Goal: Navigation & Orientation: Find specific page/section

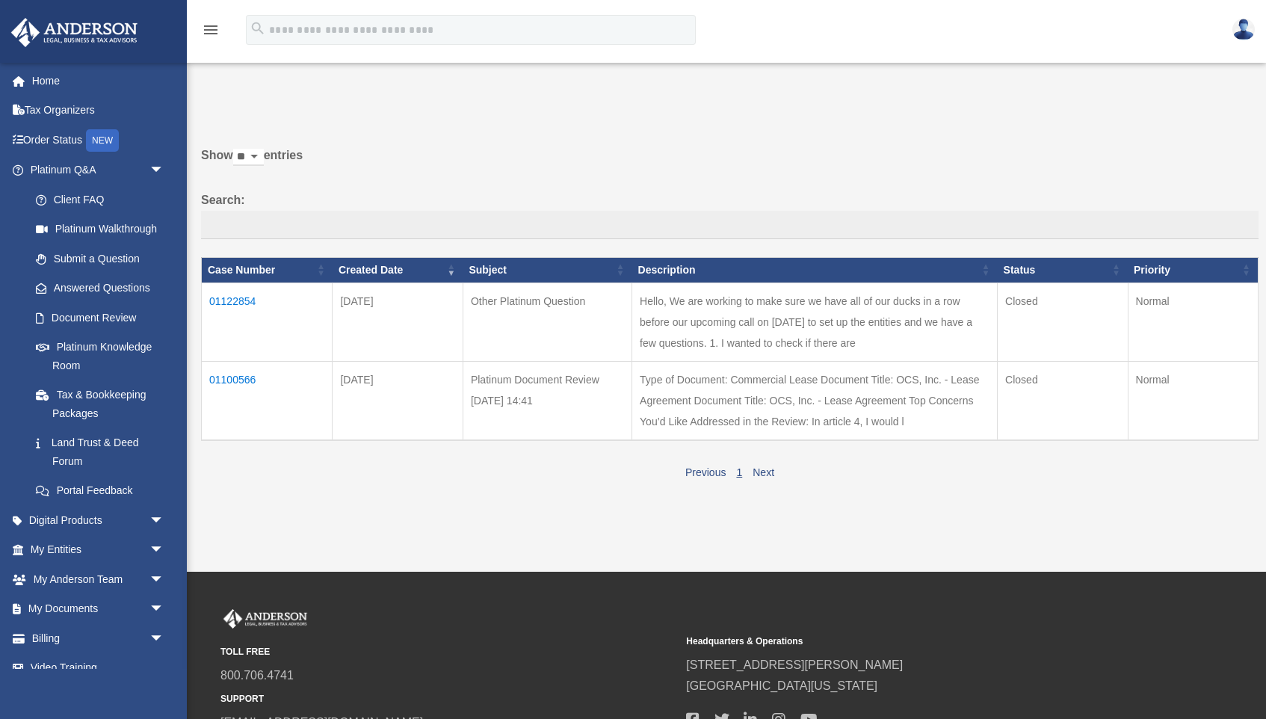
click at [226, 308] on td "01122854" at bounding box center [267, 321] width 131 height 78
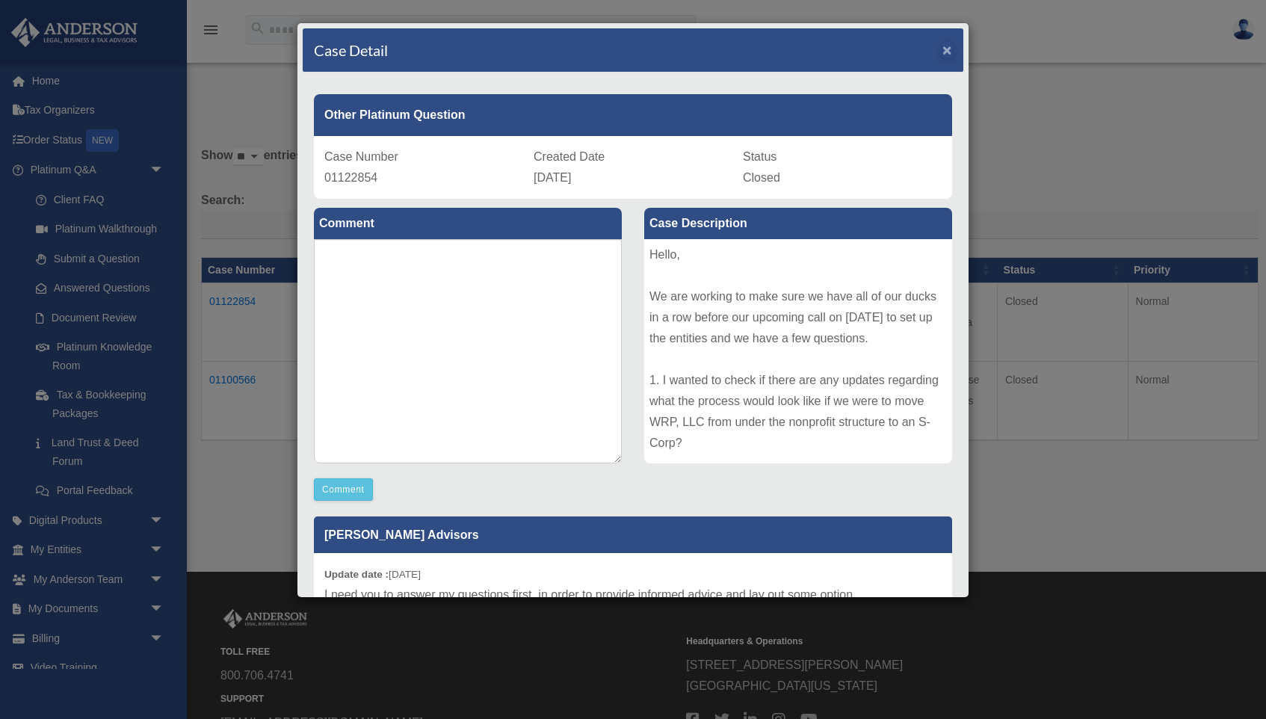
click at [945, 52] on span "×" at bounding box center [947, 49] width 10 height 17
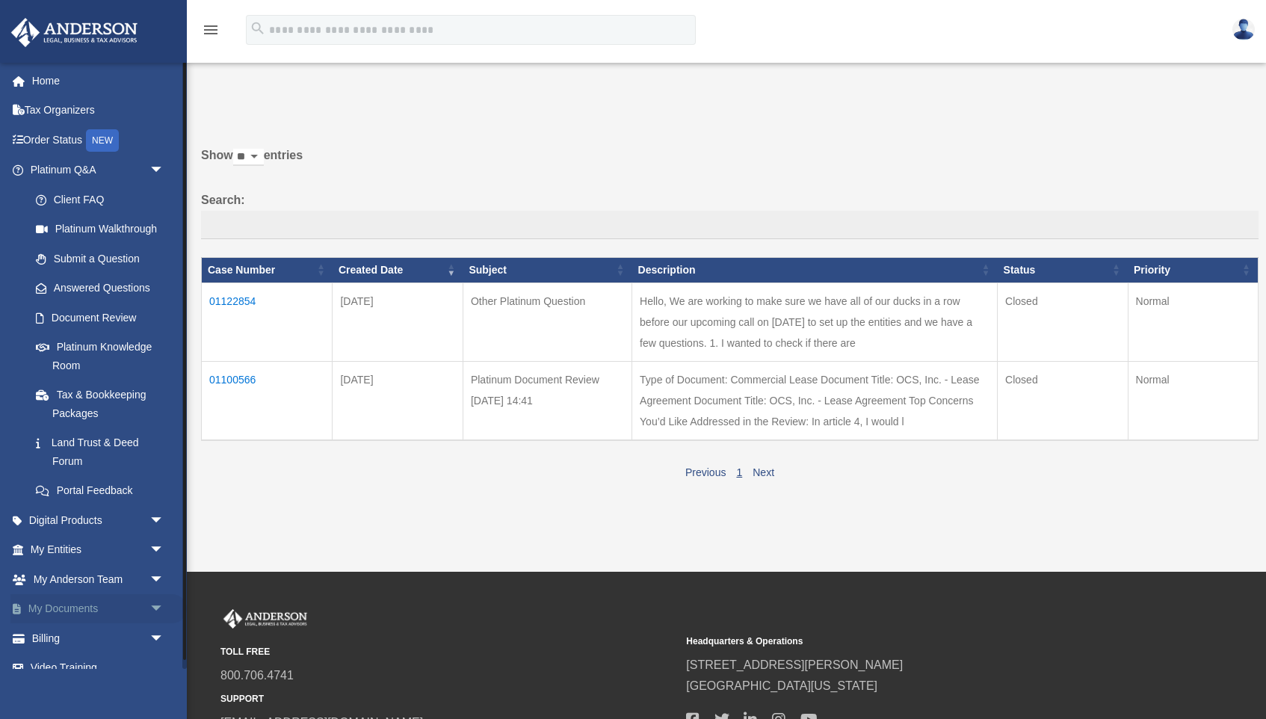
click at [83, 604] on link "My Documents arrow_drop_down" at bounding box center [98, 609] width 176 height 30
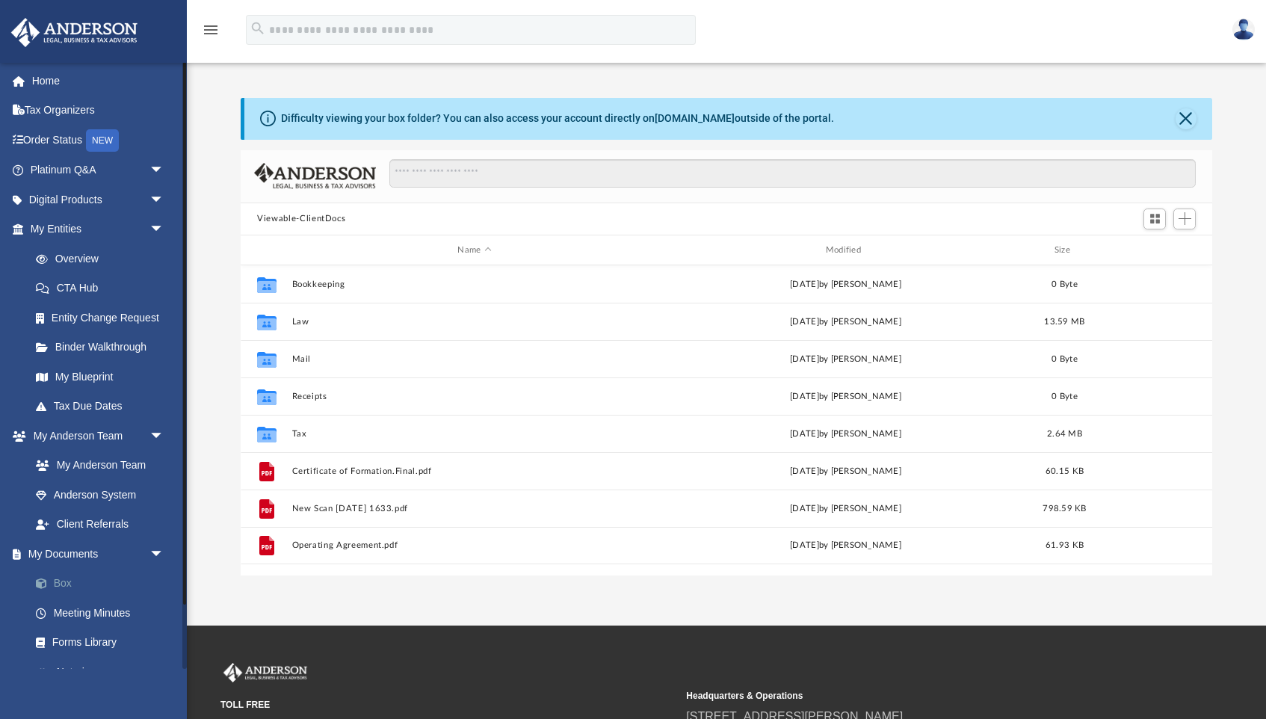
scroll to position [340, 971]
click at [76, 256] on link "Overview" at bounding box center [104, 259] width 166 height 30
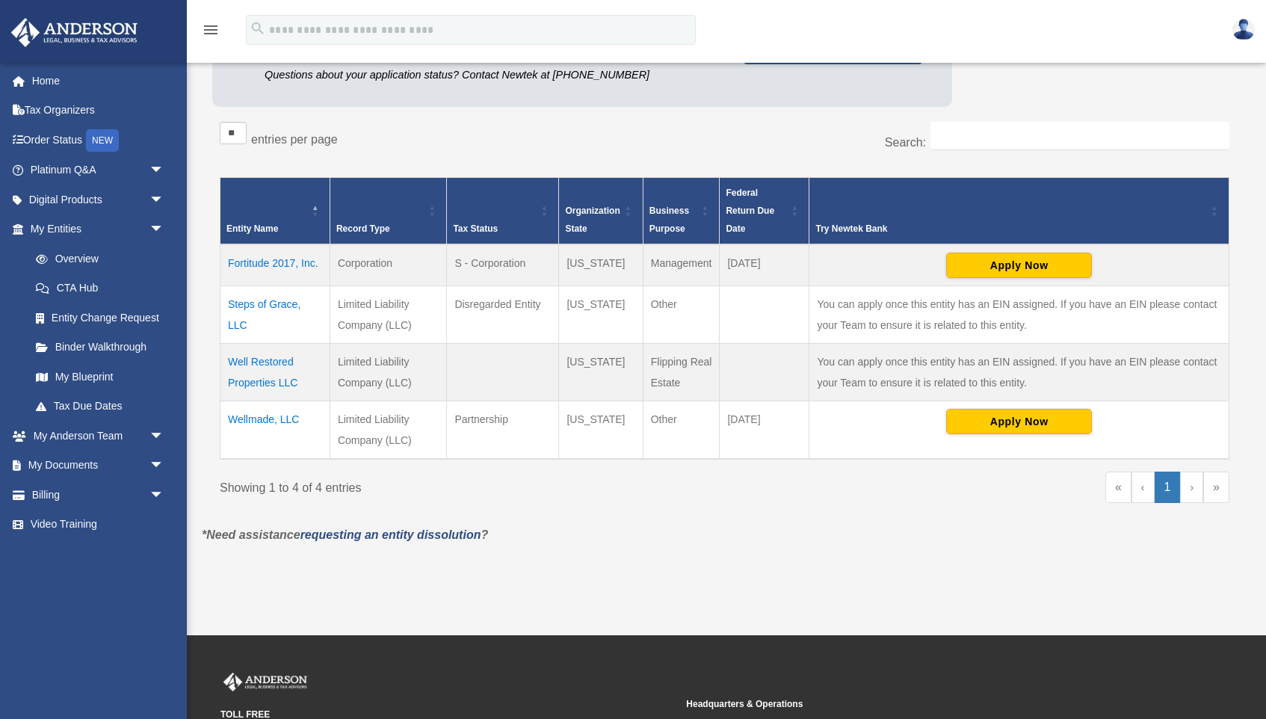
scroll to position [205, 0]
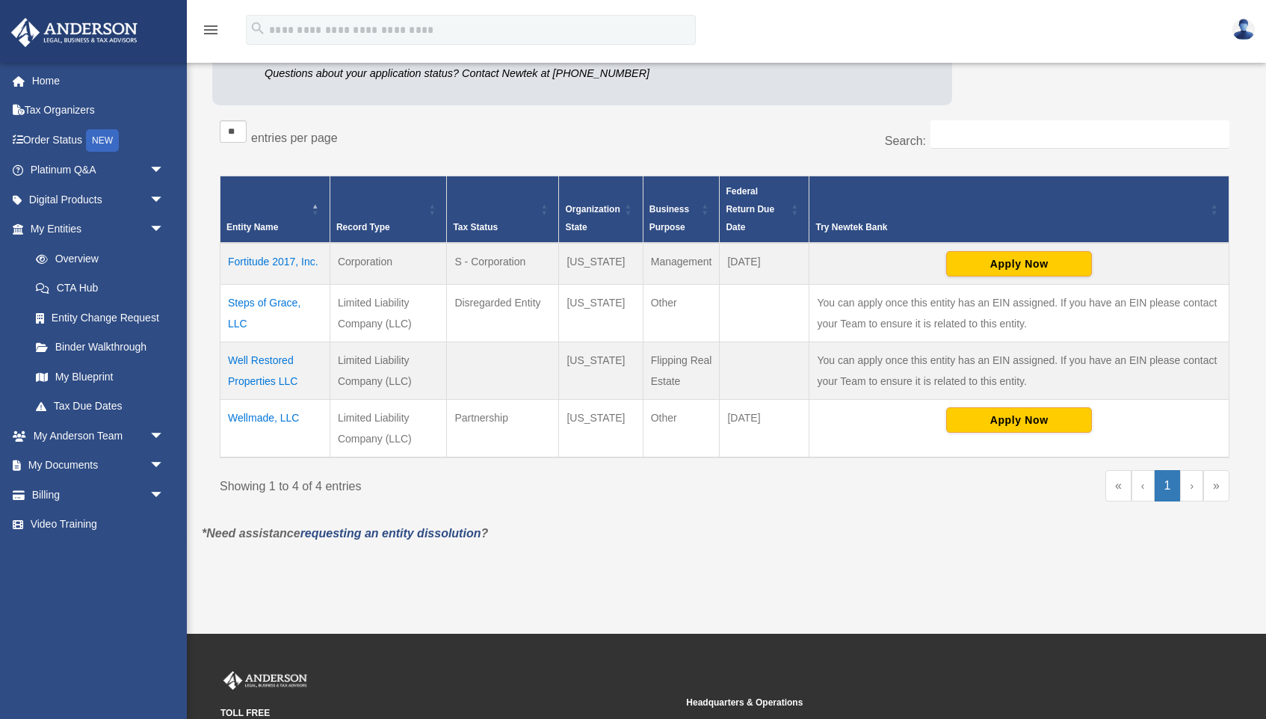
click at [272, 262] on td "Fortitude 2017, Inc." at bounding box center [275, 264] width 110 height 42
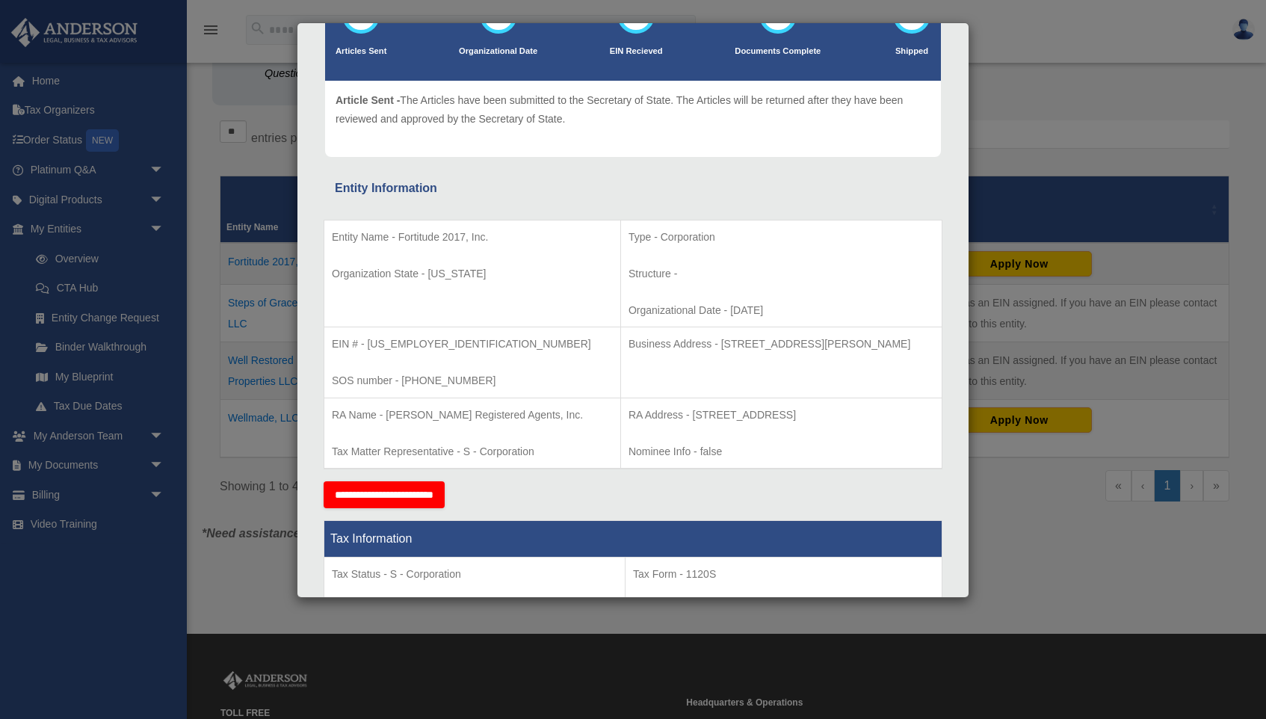
scroll to position [25, 0]
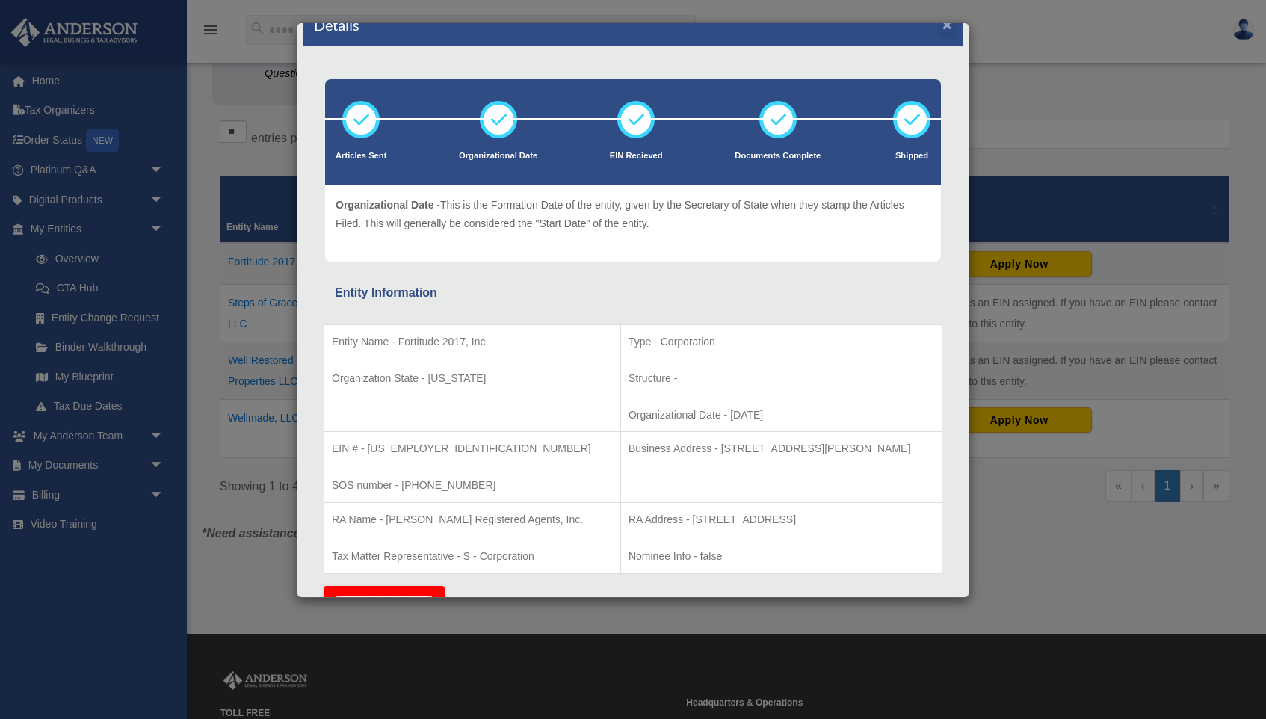
click at [945, 29] on button "×" at bounding box center [947, 24] width 10 height 16
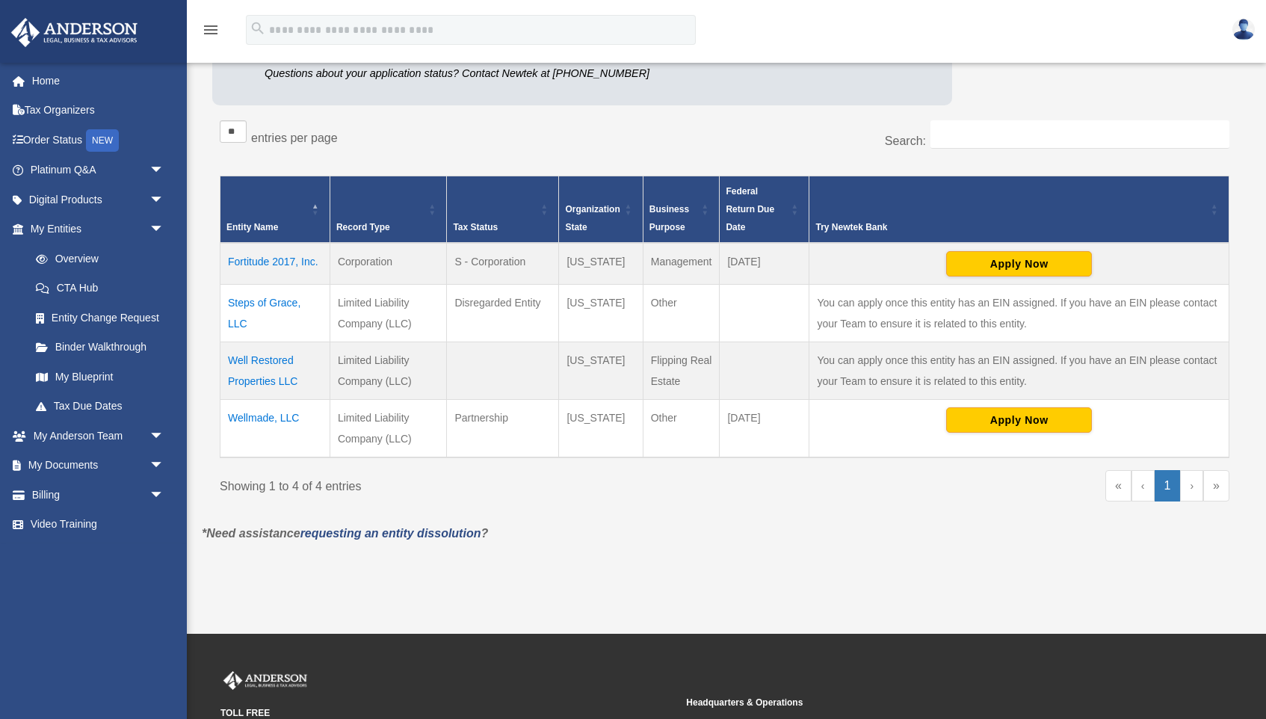
click at [253, 416] on td "Wellmade, LLC" at bounding box center [275, 428] width 110 height 58
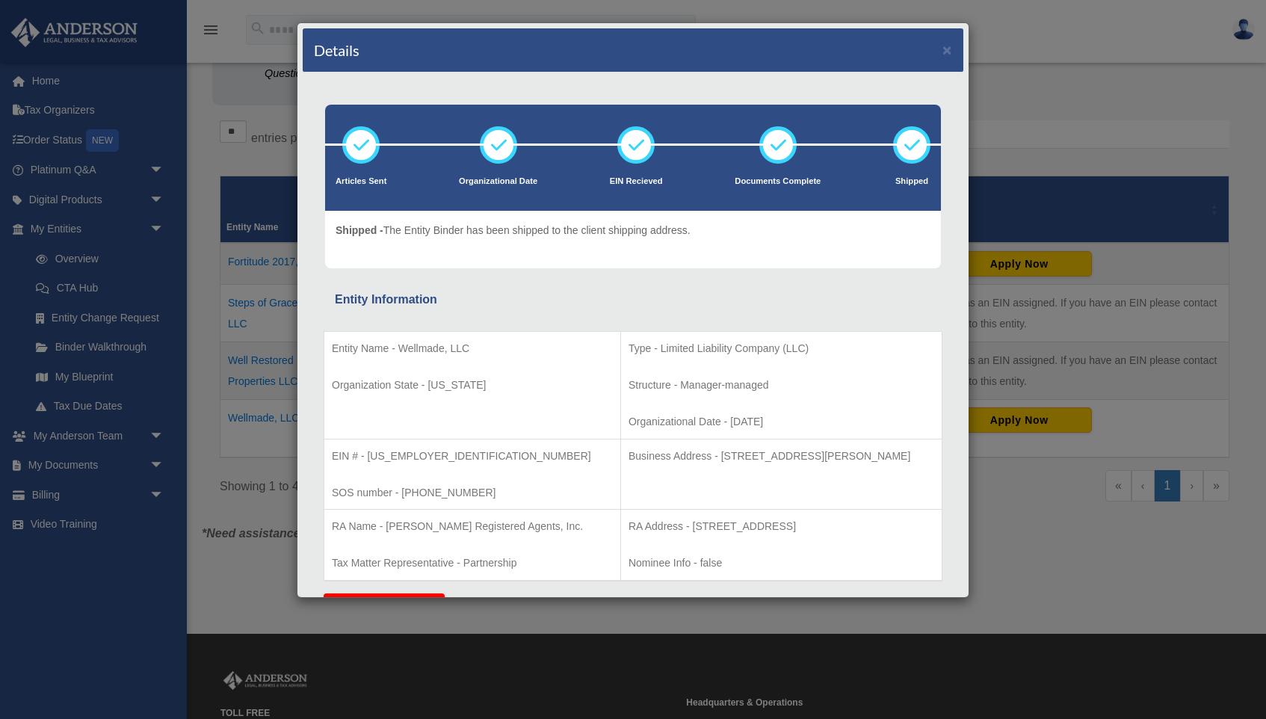
scroll to position [0, 0]
click at [947, 53] on button "×" at bounding box center [947, 50] width 10 height 16
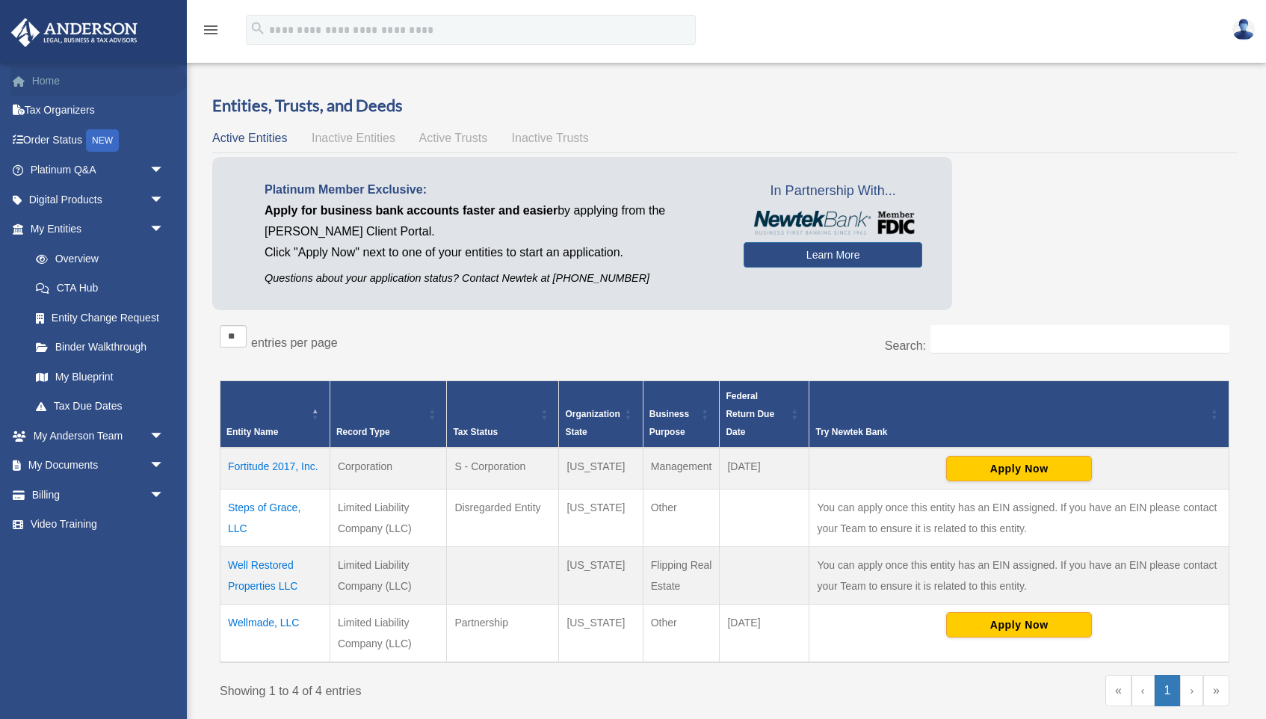
click at [40, 77] on link "Home" at bounding box center [98, 81] width 176 height 30
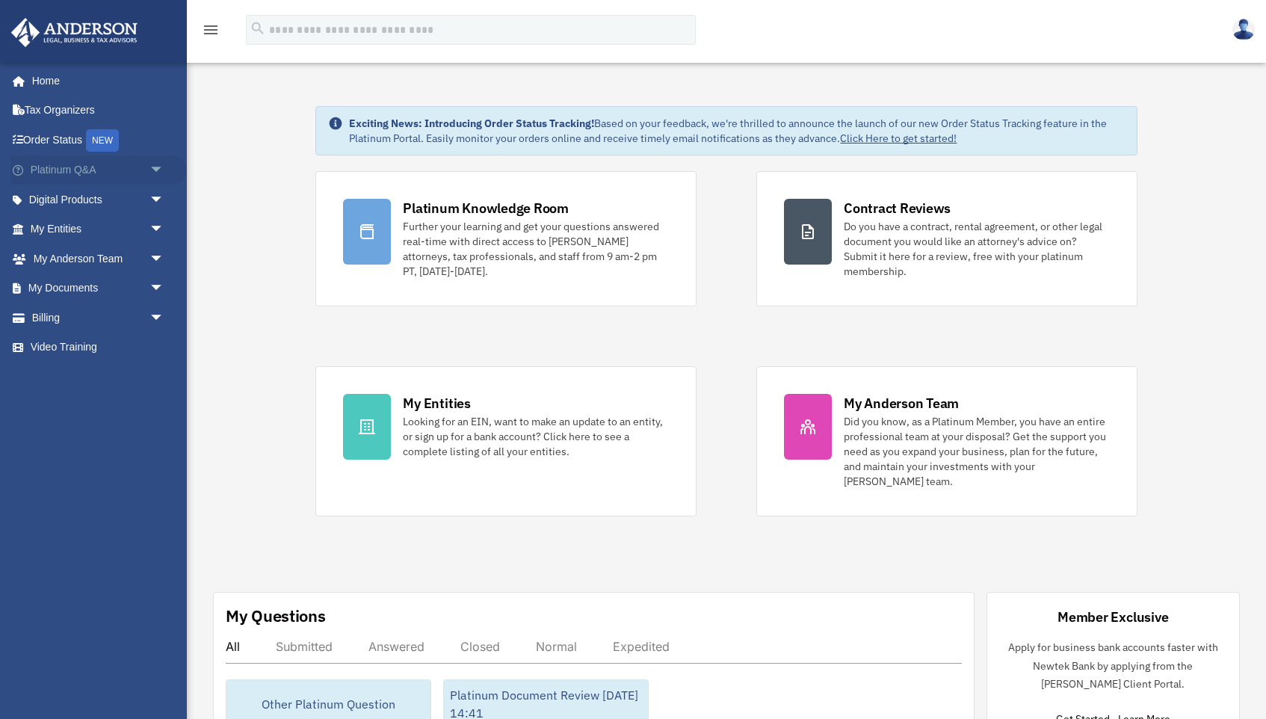
click at [159, 166] on span "arrow_drop_down" at bounding box center [164, 170] width 30 height 31
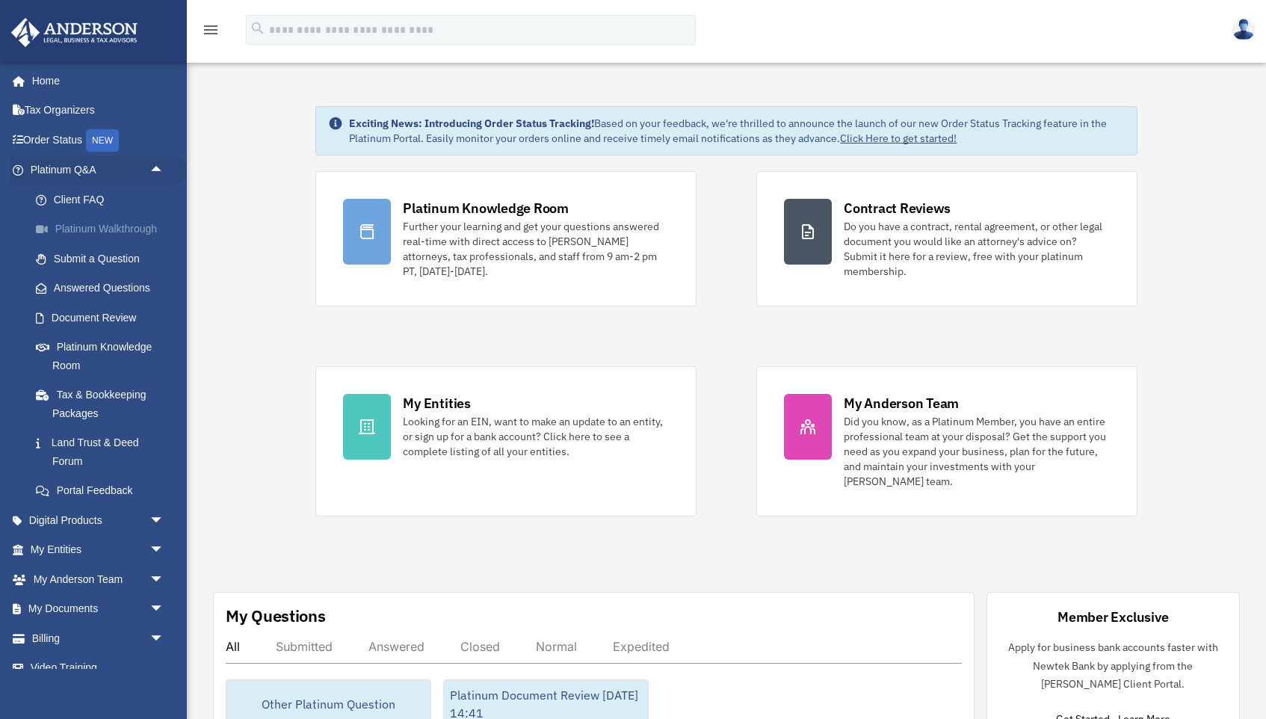
click at [130, 226] on link "Platinum Walkthrough" at bounding box center [104, 229] width 166 height 30
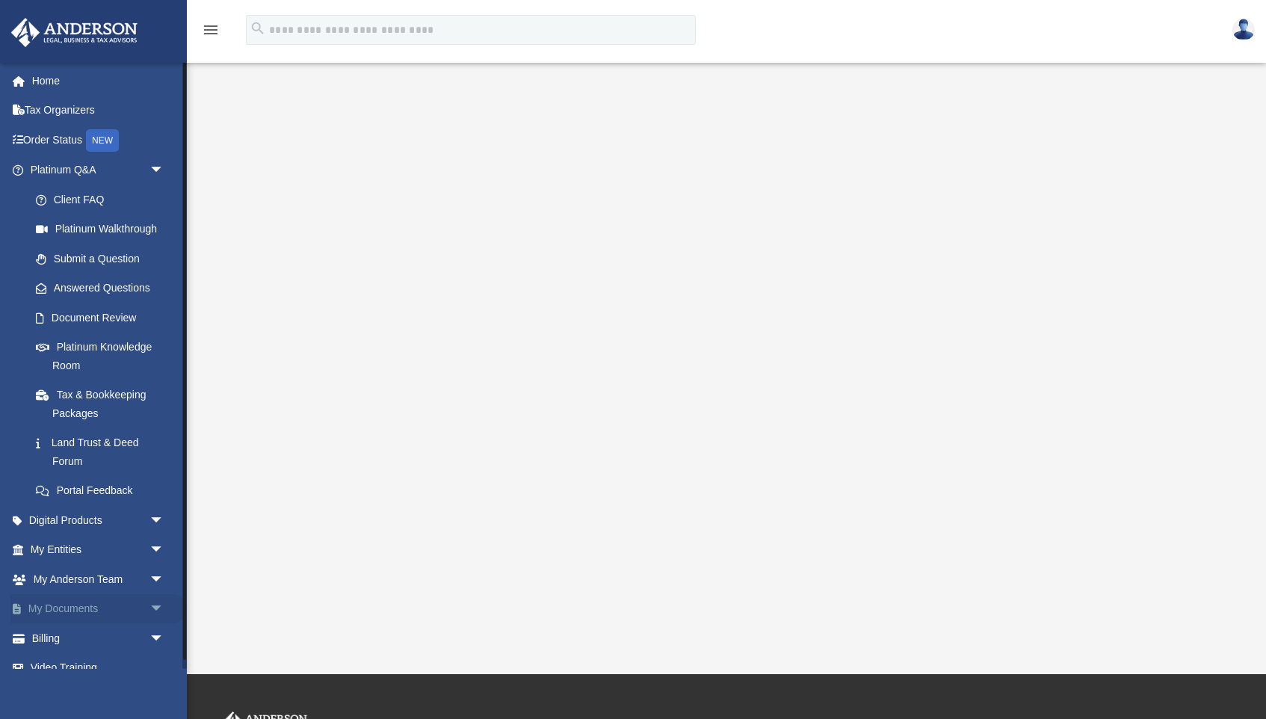
click at [64, 601] on link "My Documents arrow_drop_down" at bounding box center [98, 609] width 176 height 30
click at [154, 599] on span "arrow_drop_down" at bounding box center [164, 609] width 30 height 31
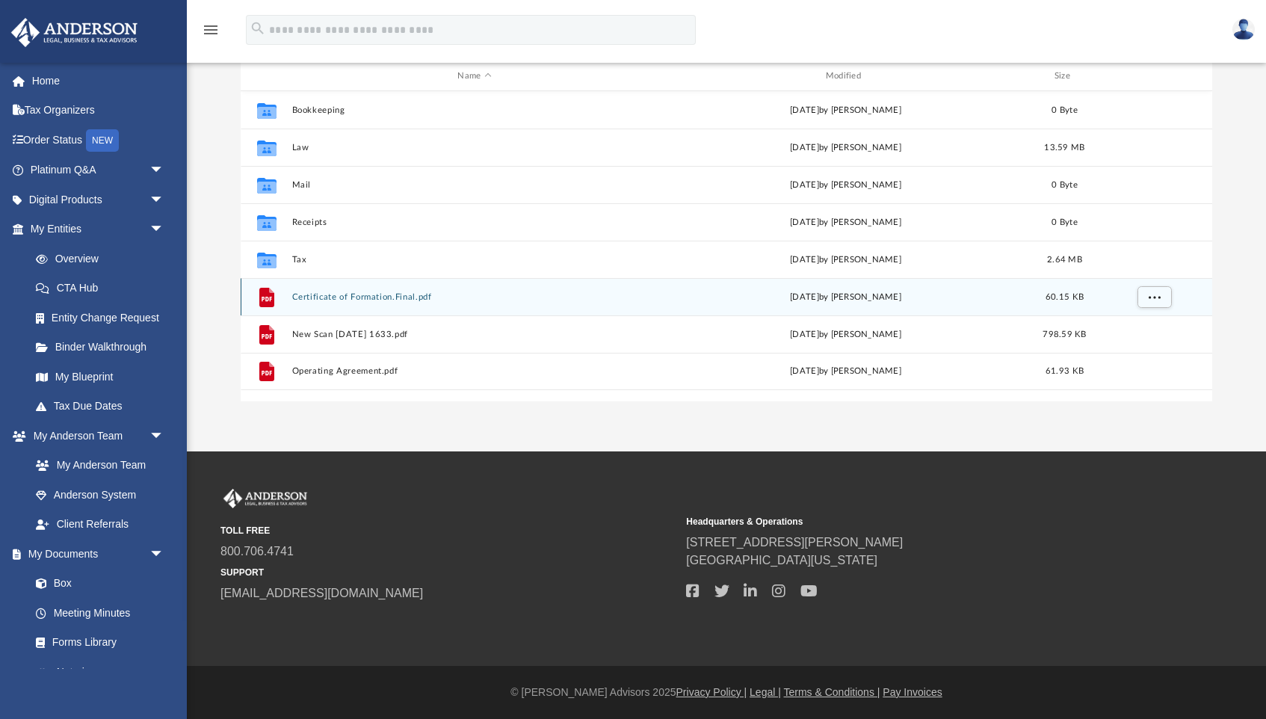
scroll to position [64, 0]
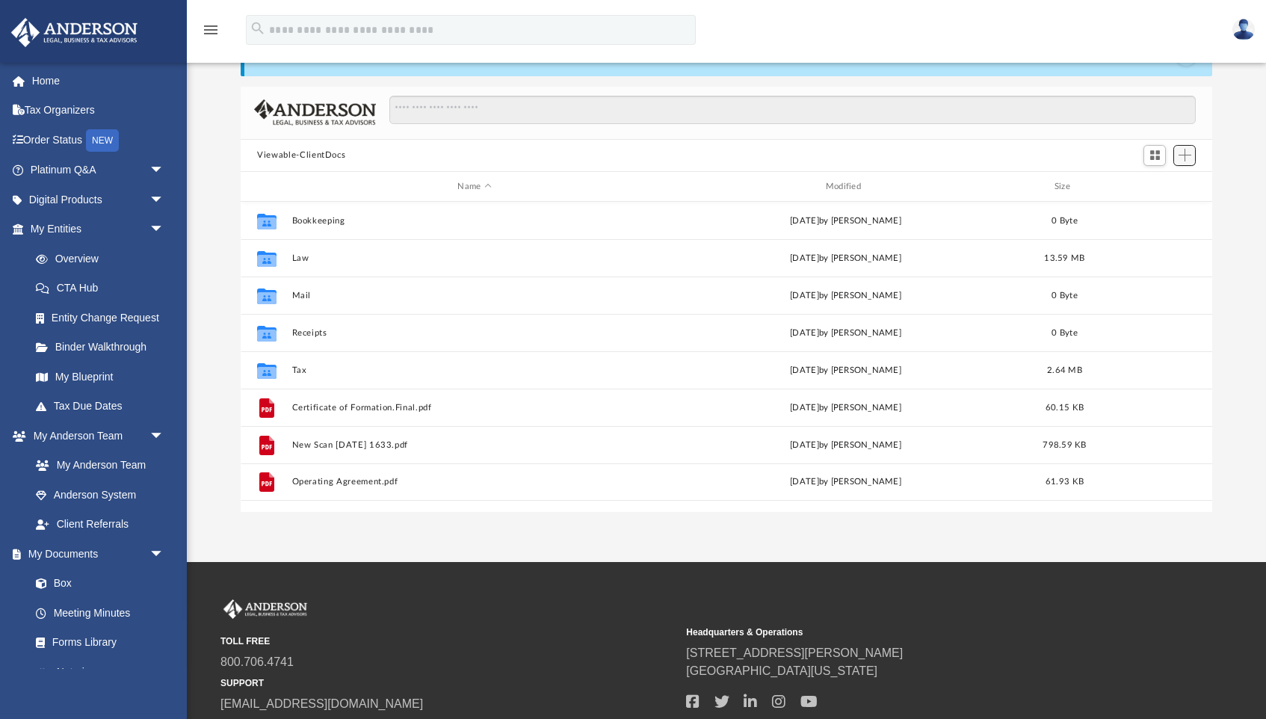
click at [1187, 154] on span "Add" at bounding box center [1185, 155] width 13 height 13
click at [1156, 185] on li "Upload" at bounding box center [1164, 185] width 48 height 16
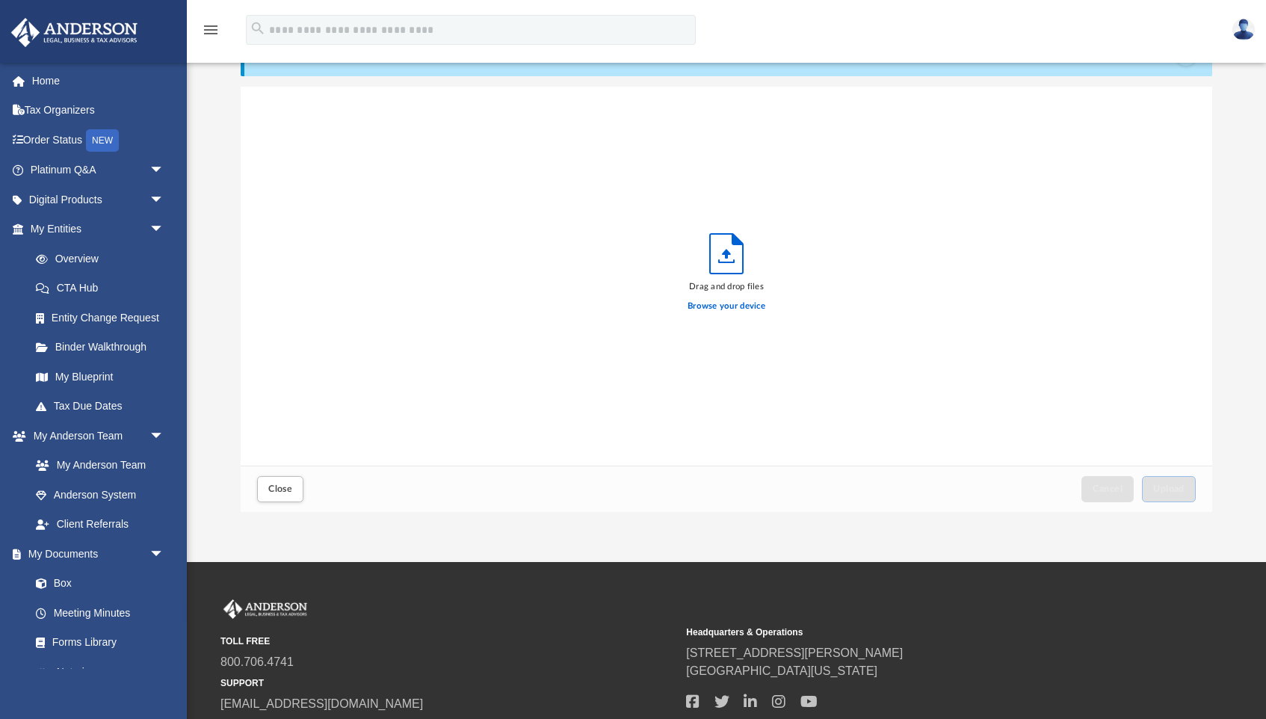
scroll to position [379, 971]
click at [1180, 495] on button "Upload" at bounding box center [1169, 489] width 54 height 26
click at [277, 490] on span "Close" at bounding box center [280, 488] width 24 height 9
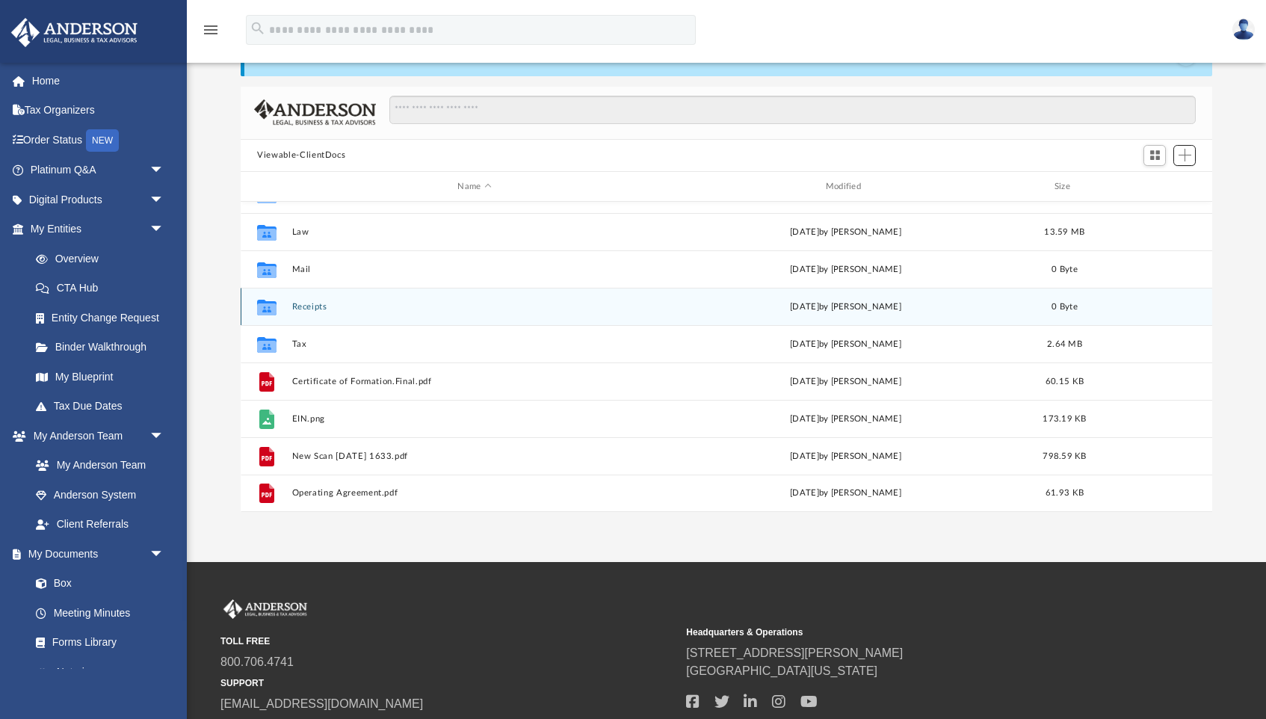
scroll to position [26, 0]
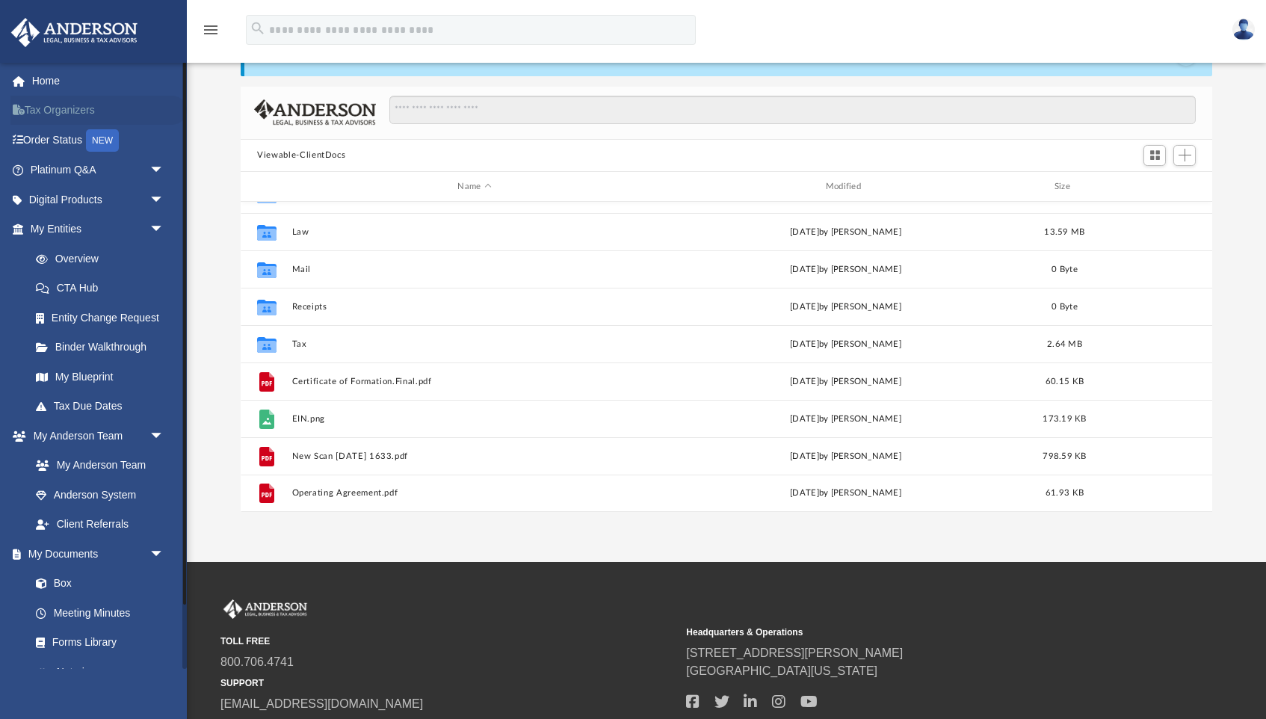
click at [72, 115] on link "Tax Organizers" at bounding box center [98, 111] width 176 height 30
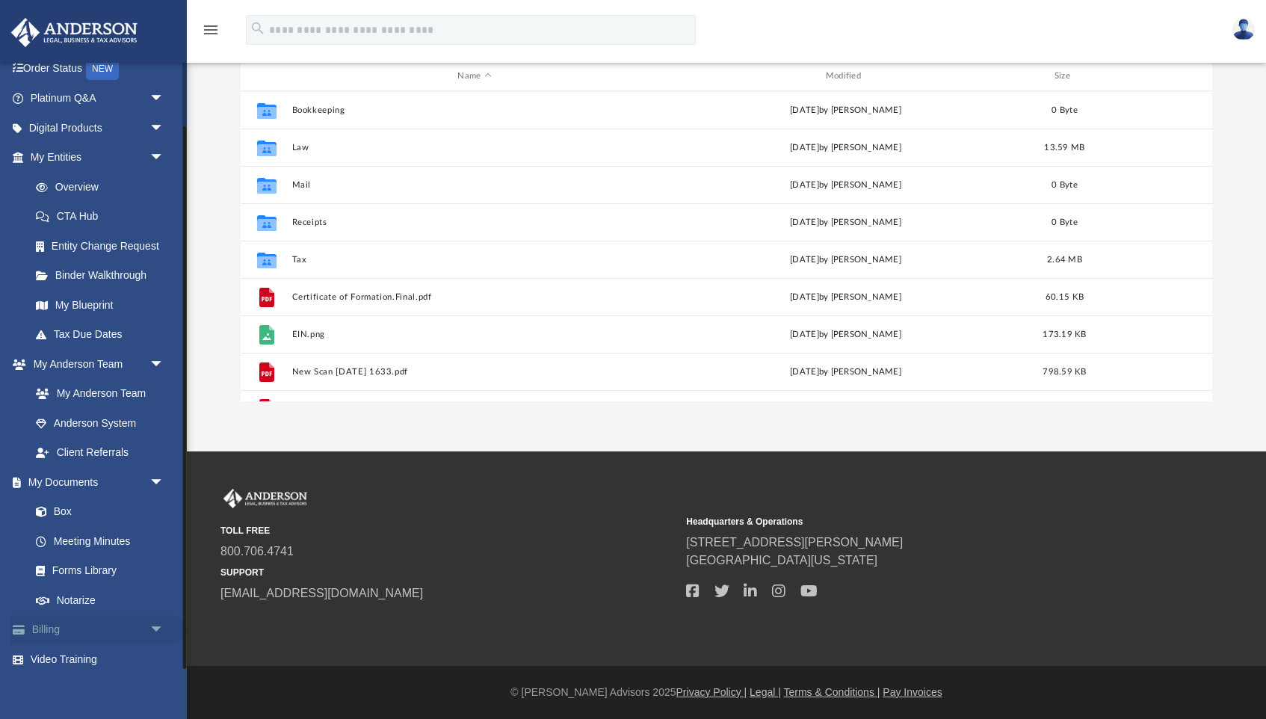
scroll to position [174, 0]
click at [155, 616] on span "arrow_drop_down" at bounding box center [164, 630] width 30 height 31
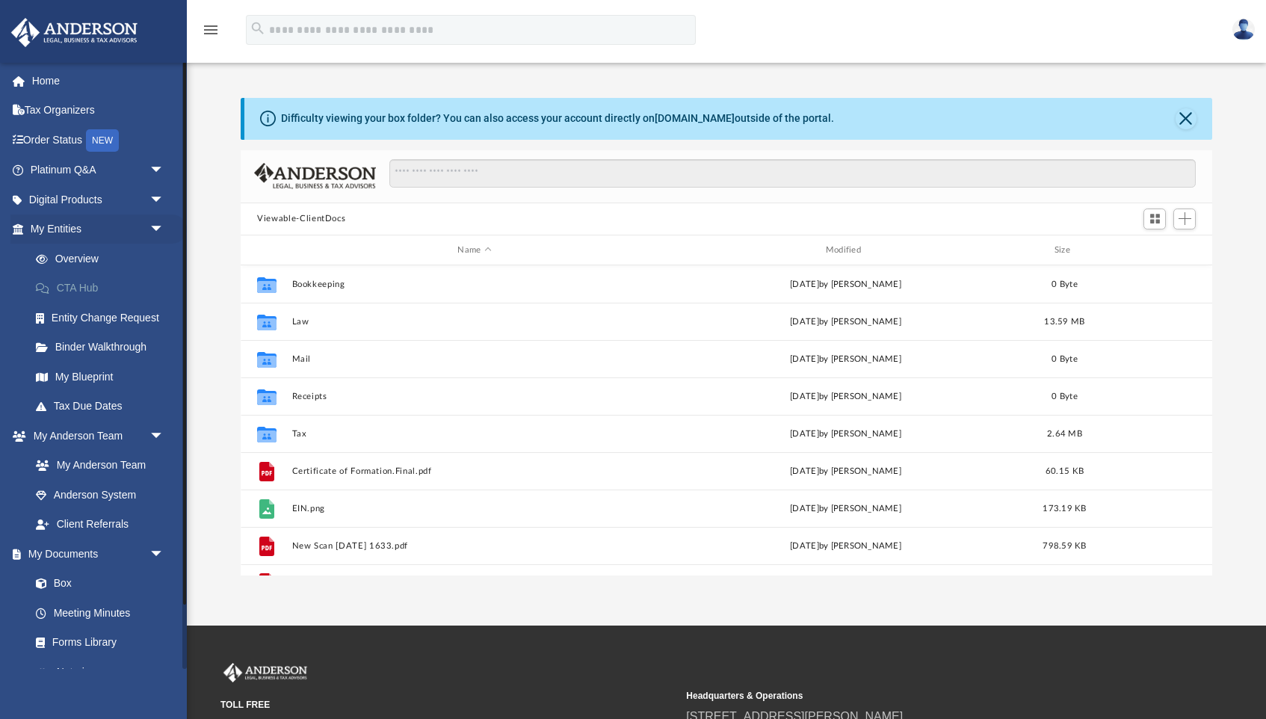
scroll to position [0, 0]
click at [157, 197] on span "arrow_drop_down" at bounding box center [164, 200] width 30 height 31
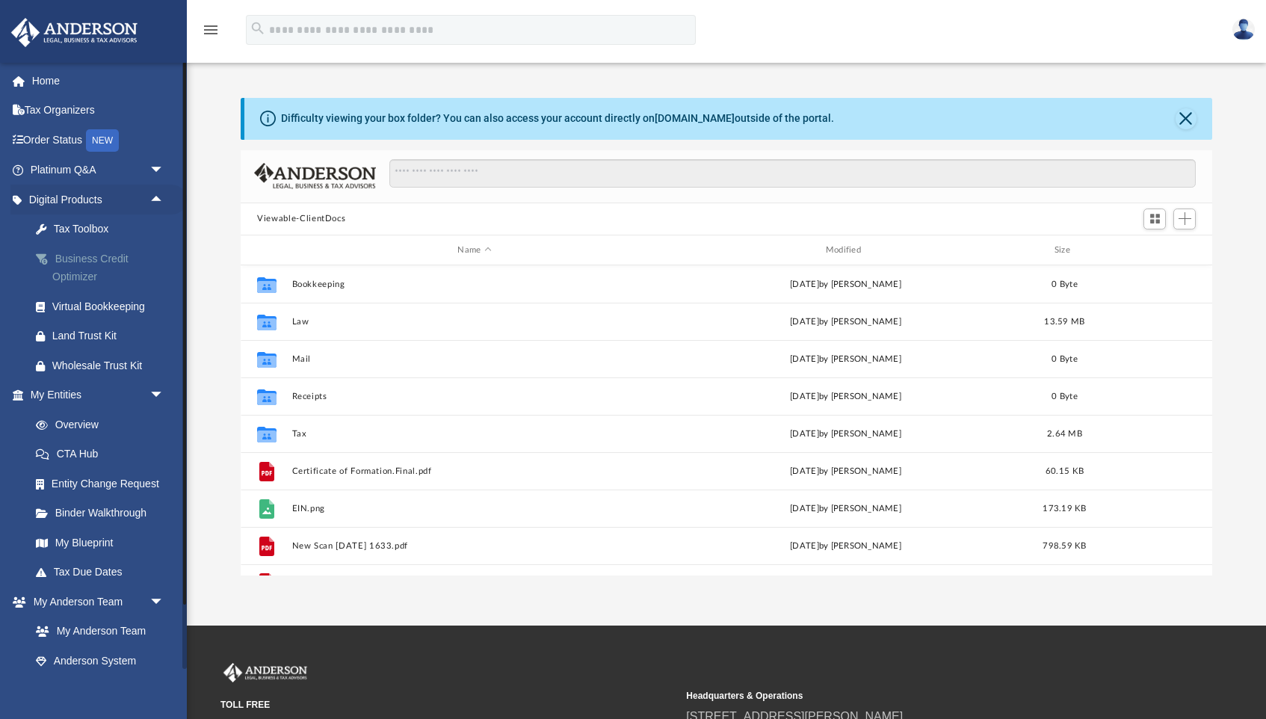
click at [79, 272] on div "Business Credit Optimizer" at bounding box center [110, 268] width 116 height 37
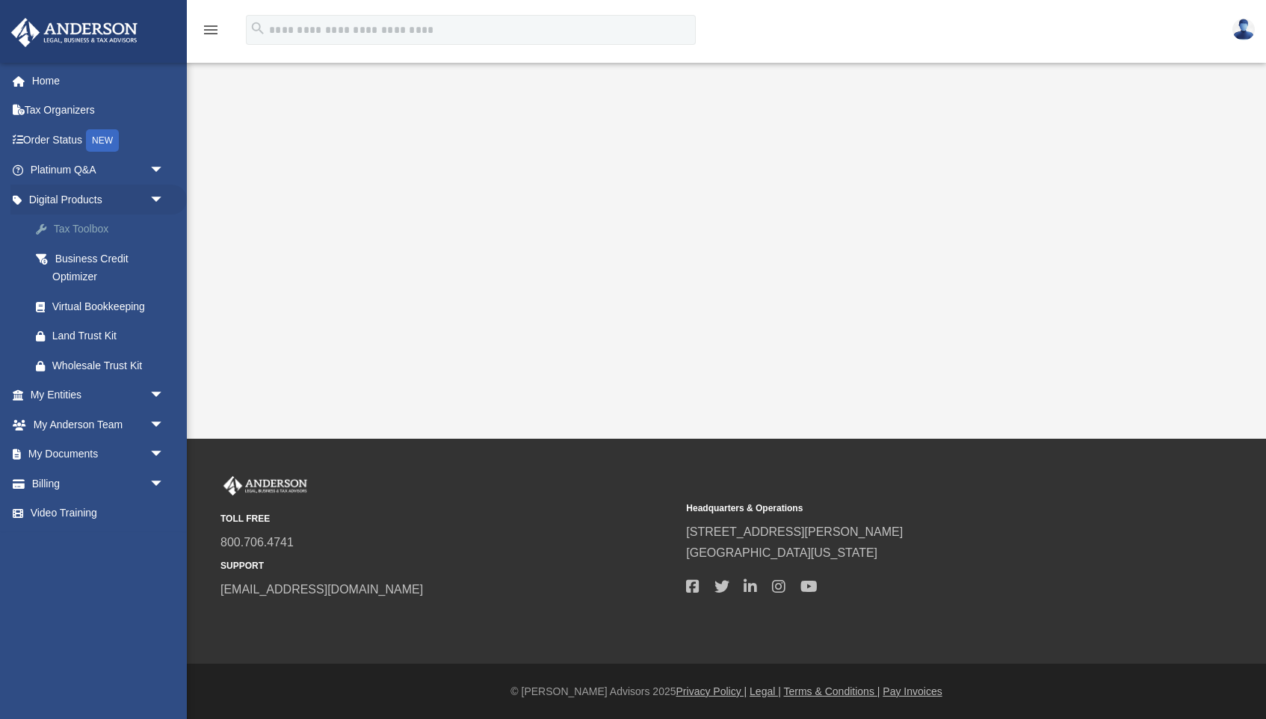
click at [58, 224] on div "Tax Toolbox" at bounding box center [110, 229] width 116 height 19
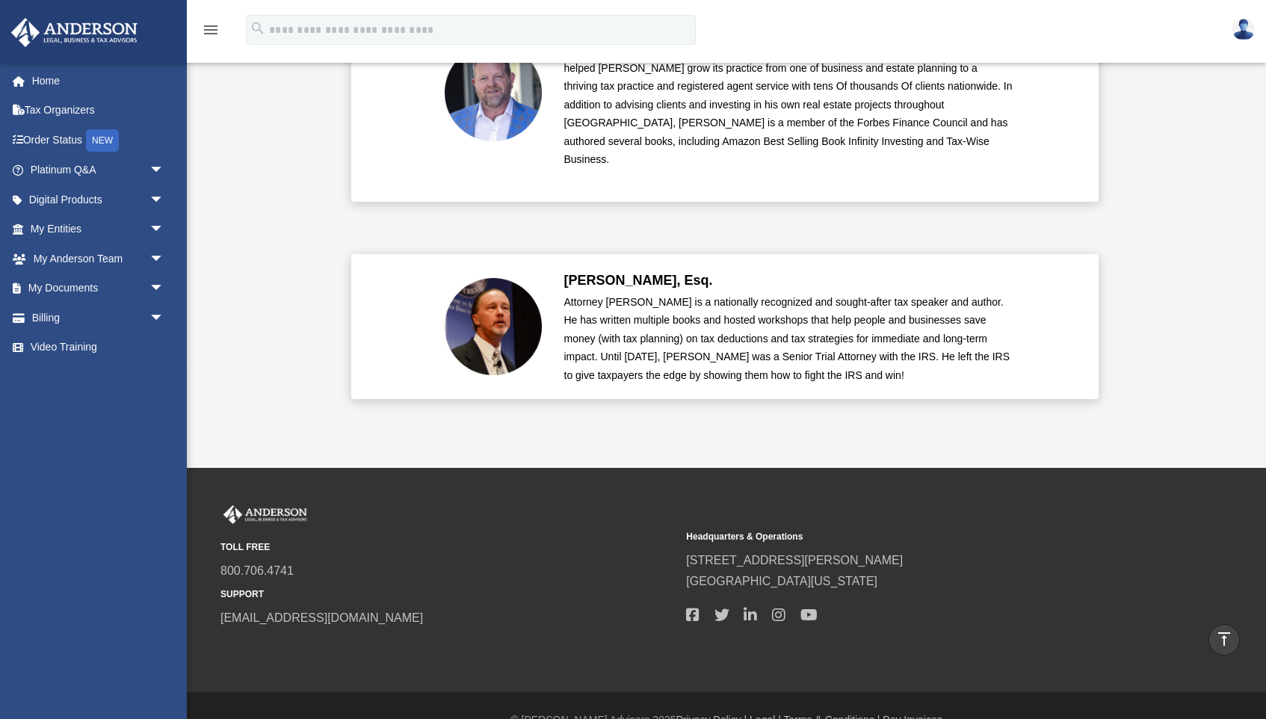
scroll to position [3530, 0]
click at [41, 85] on link "Home" at bounding box center [98, 81] width 176 height 30
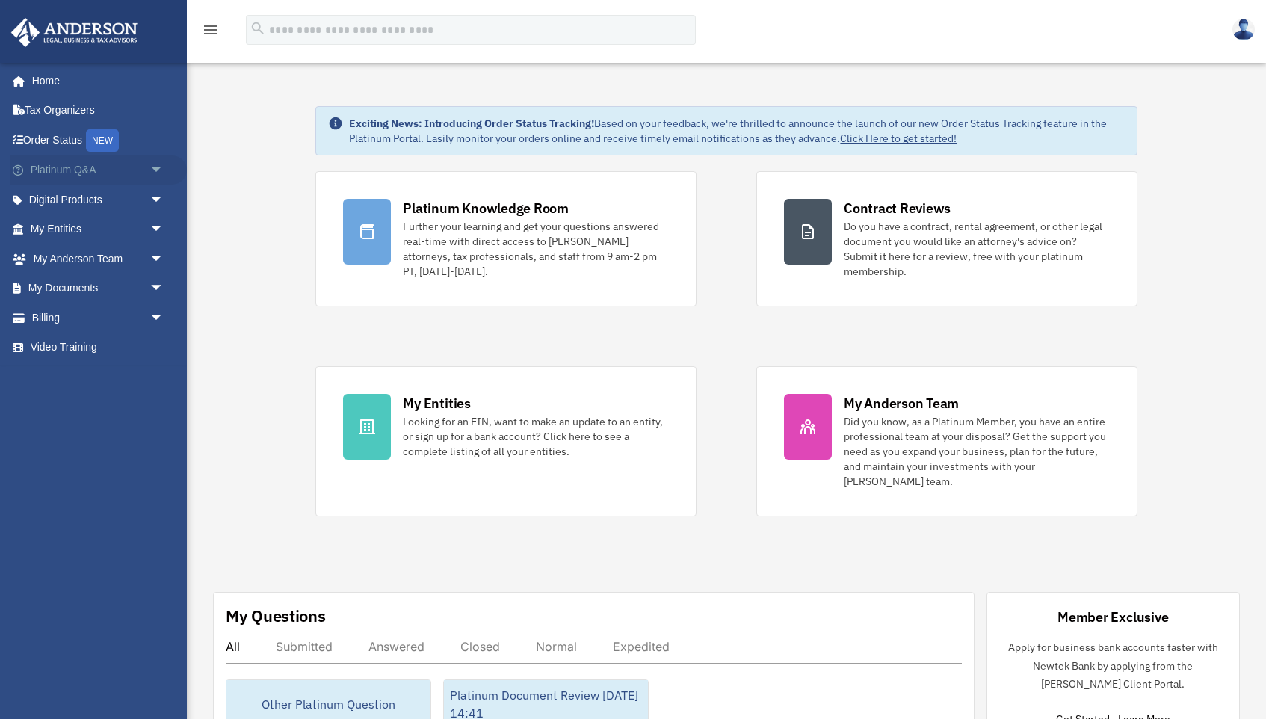
click at [157, 170] on span "arrow_drop_down" at bounding box center [164, 170] width 30 height 31
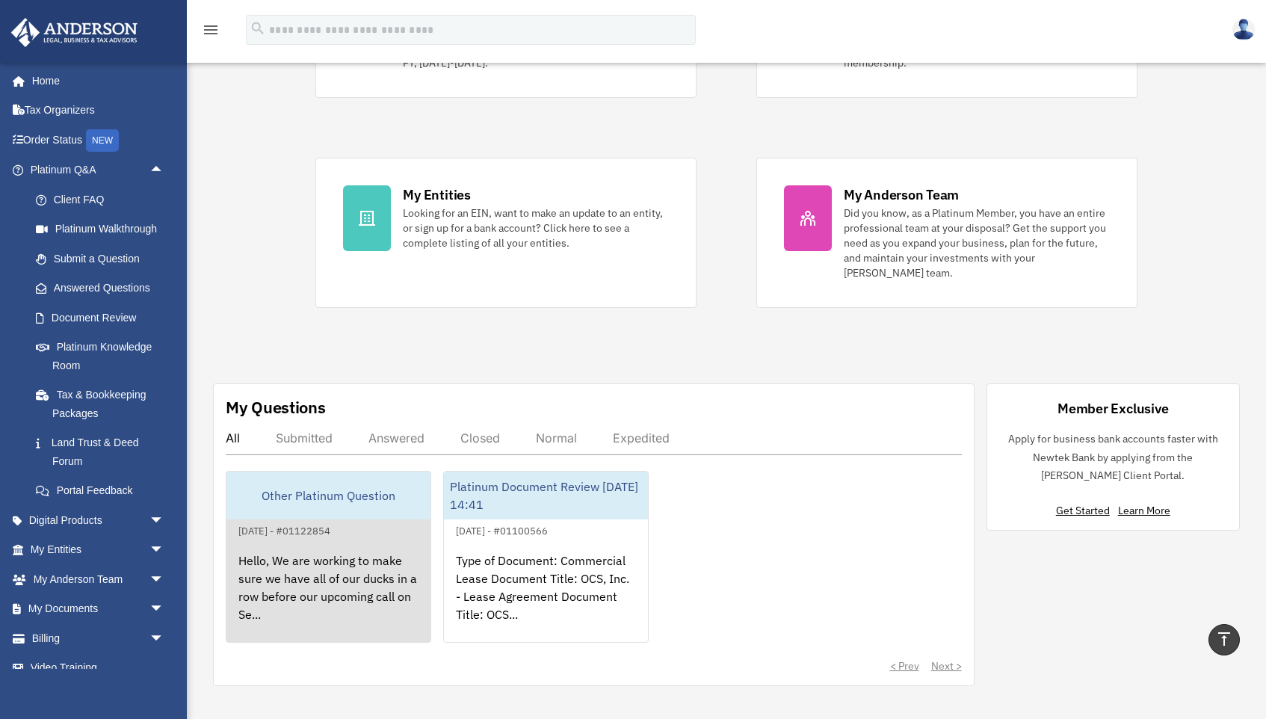
scroll to position [207, 0]
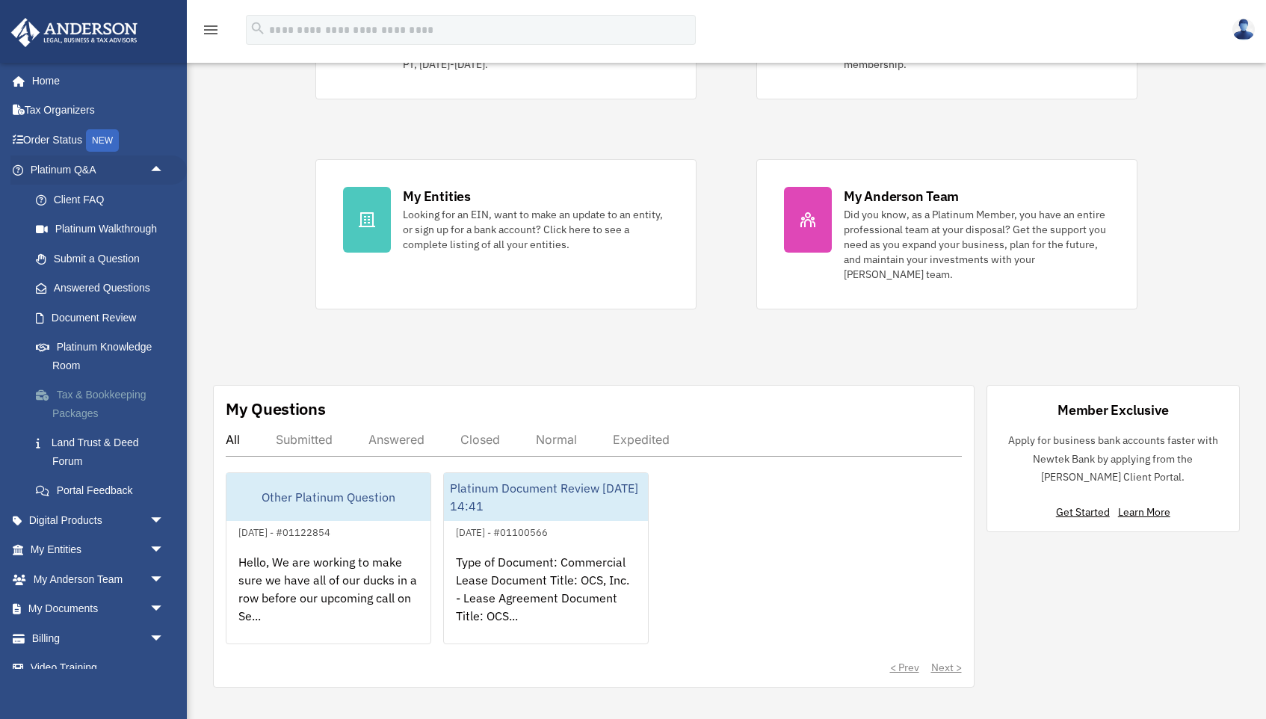
click at [66, 399] on link "Tax & Bookkeeping Packages" at bounding box center [104, 404] width 166 height 48
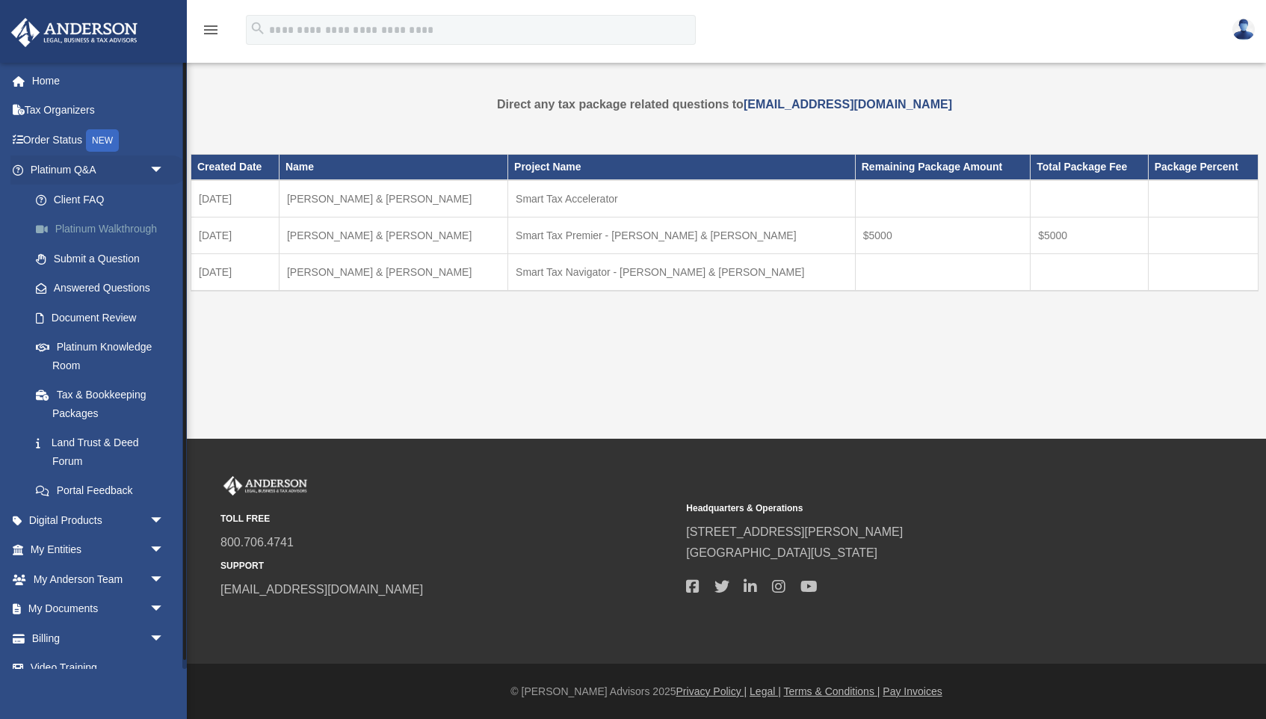
click at [143, 225] on link "Platinum Walkthrough" at bounding box center [104, 229] width 166 height 30
